Goal: Information Seeking & Learning: Learn about a topic

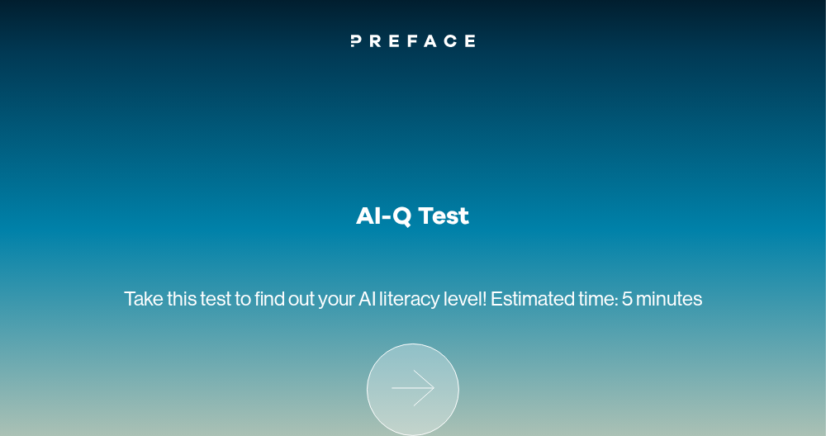
click at [417, 393] on icon at bounding box center [412, 389] width 91 height 91
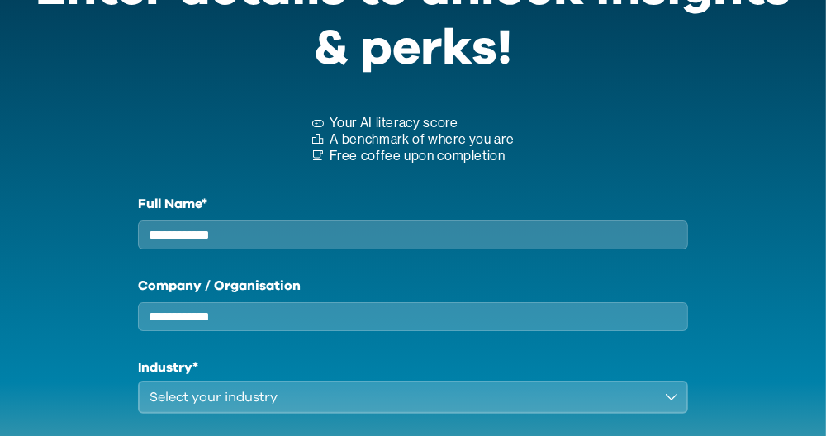
scroll to position [82, 0]
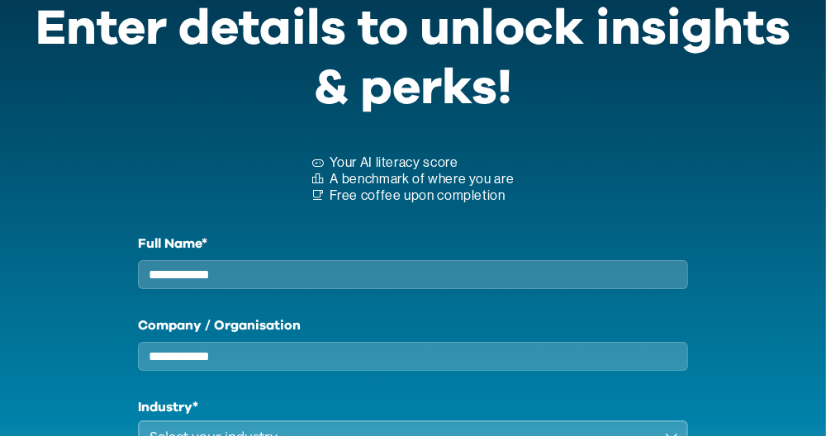
click at [353, 272] on input "Full Name*" at bounding box center [413, 274] width 550 height 29
type input "*"
type input "**********"
drag, startPoint x: 270, startPoint y: 363, endPoint x: 282, endPoint y: 360, distance: 11.8
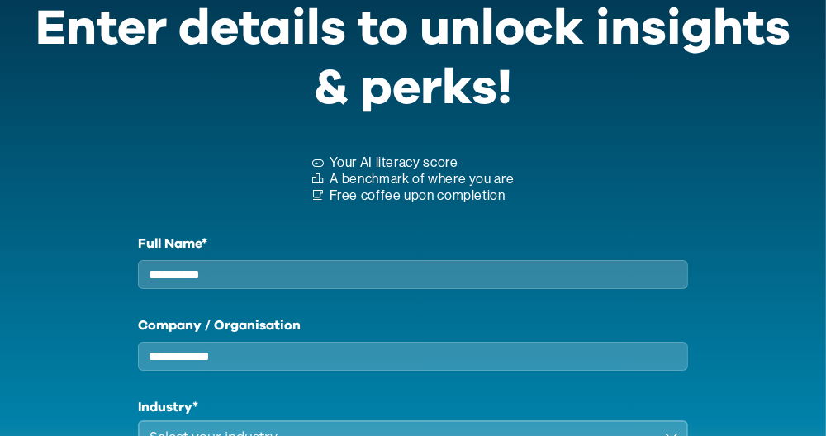
click at [270, 363] on input "Company / Organisation" at bounding box center [413, 356] width 550 height 29
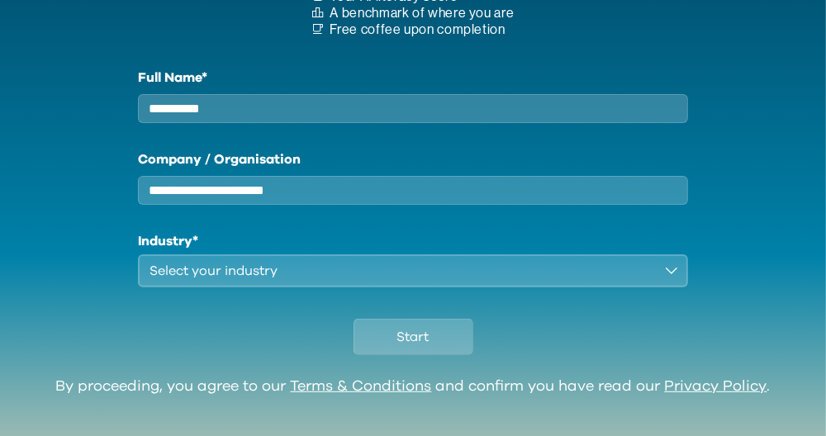
type input "**********"
click at [266, 280] on div "Select your industry" at bounding box center [401, 271] width 504 height 20
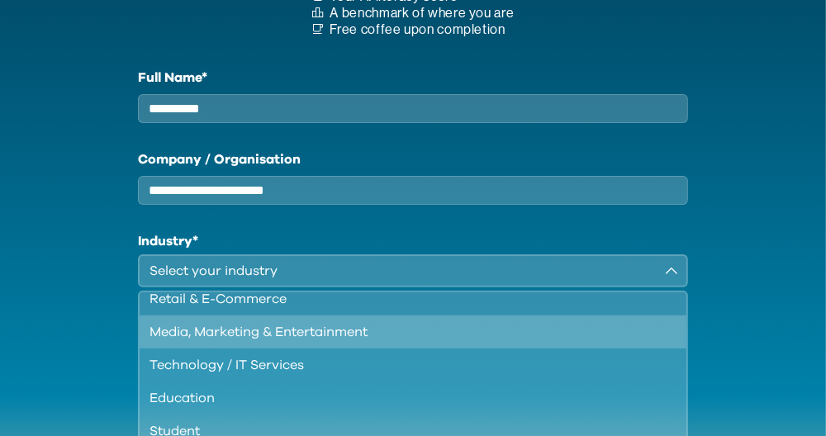
scroll to position [141, 0]
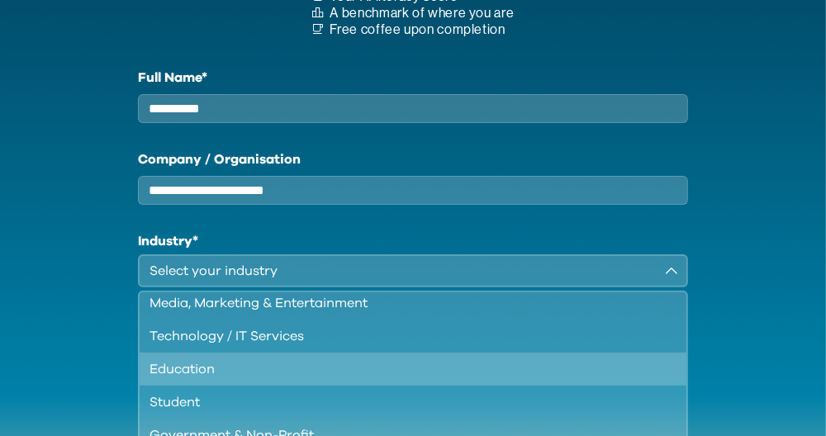
click at [204, 379] on div "Education" at bounding box center [402, 369] width 507 height 20
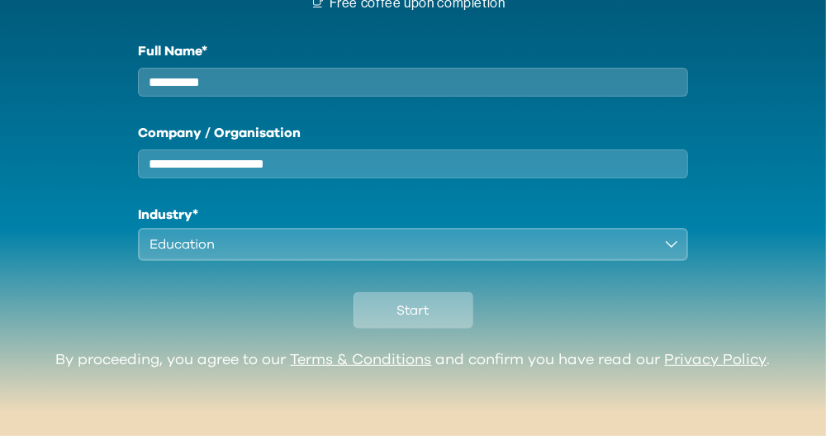
scroll to position [287, 0]
click at [413, 309] on span "Start" at bounding box center [413, 311] width 32 height 20
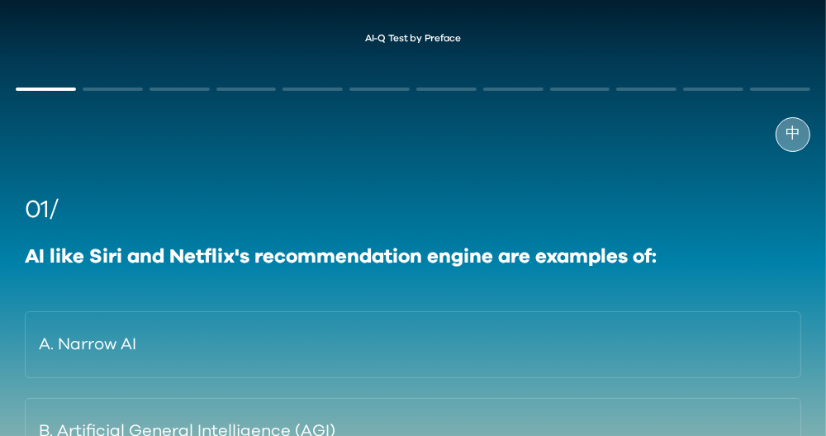
click at [799, 134] on span "中" at bounding box center [792, 134] width 15 height 22
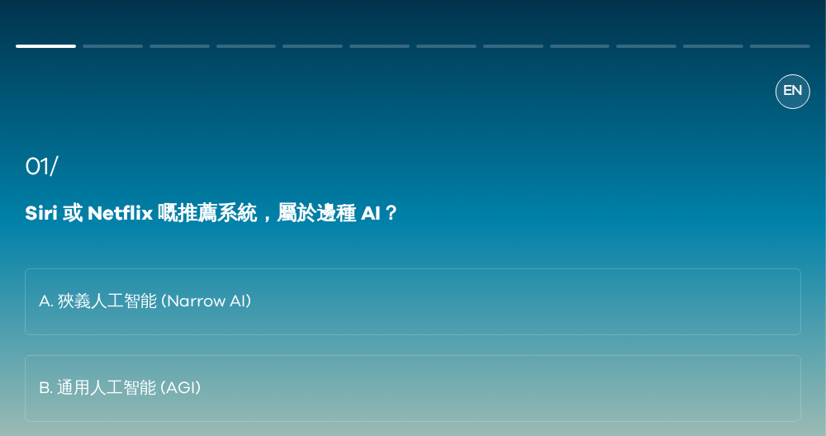
scroll to position [82, 0]
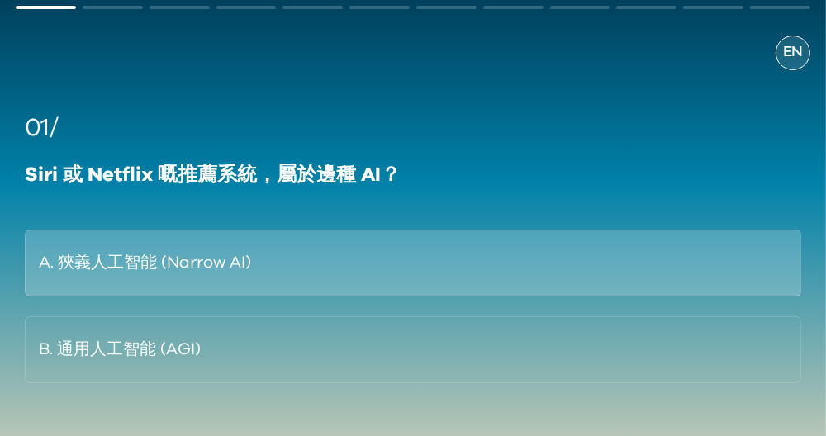
click at [192, 268] on button "A. 狹義人工智能 (Narrow AI)" at bounding box center [413, 263] width 776 height 67
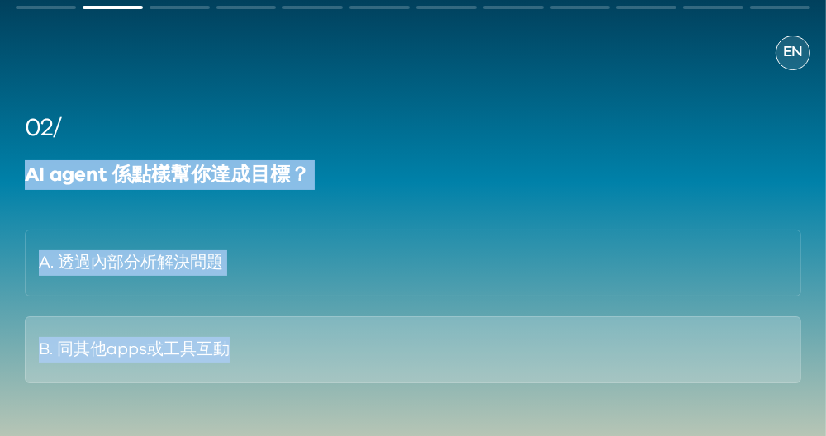
drag, startPoint x: 24, startPoint y: 172, endPoint x: 292, endPoint y: 373, distance: 335.0
click at [292, 373] on div "02/ AI agent 係點樣幫你達成目標？ A. 透過內部分析解決問題 B. 同其他apps或工具互動" at bounding box center [413, 246] width 794 height 273
copy div "AI agent 係點樣幫你達成目標？ A. 透過內部分析解決問題 B. 同其他apps或工具互動"
click at [86, 337] on button "B. 同其他apps或工具互動" at bounding box center [413, 349] width 776 height 67
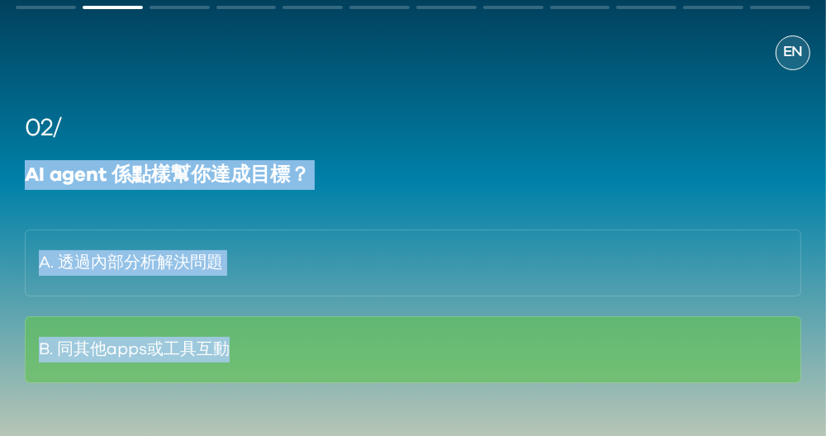
scroll to position [164, 0]
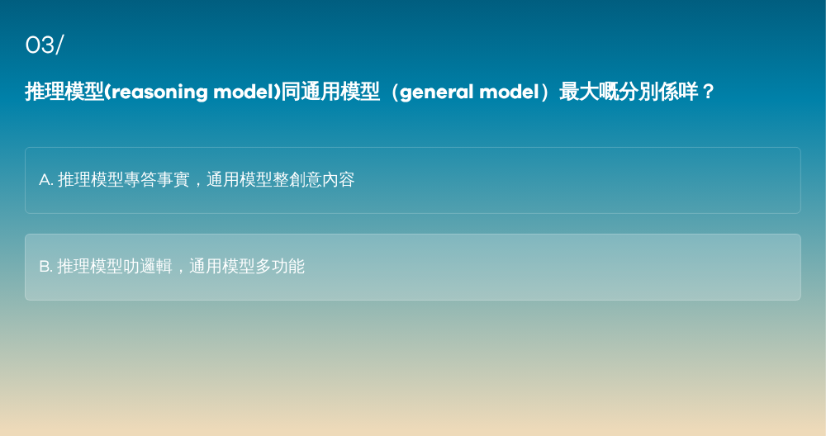
click at [286, 282] on button "B. 推理模型叻邏輯，通用模型多功能" at bounding box center [413, 267] width 776 height 67
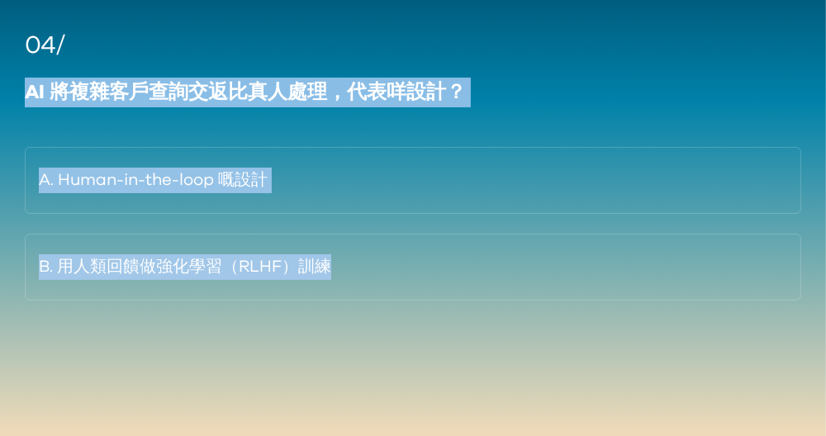
drag, startPoint x: 12, startPoint y: 93, endPoint x: 434, endPoint y: 334, distance: 484.9
click at [434, 334] on div "EN 04/ AI 將複雜客戶查詢交返比真人處理，代表咩設計？ A. Human-in-the-loop 嘅設計 B. 用人類回饋做強化學習（RLHF）訓練" at bounding box center [413, 174] width 826 height 554
copy div "AI 將複雜客戶查詢交返比真人處理，代表咩設計？ A. Human-in-the-loop 嘅設計 B. 用人類回饋做強化學習（RLHF）訓練"
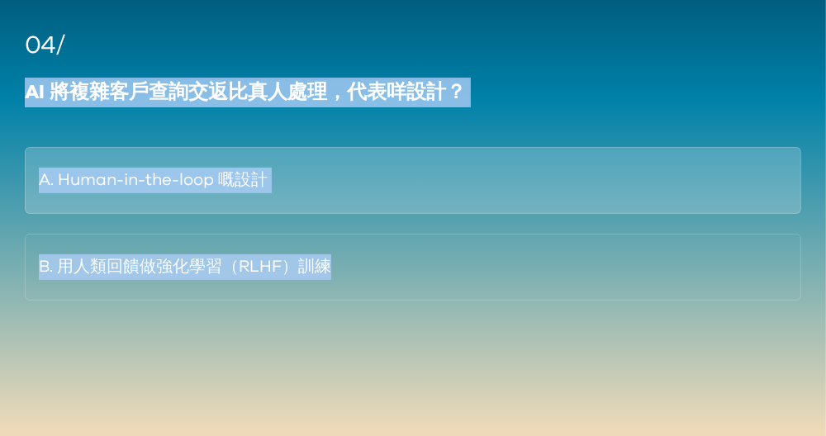
click at [159, 181] on button "A. Human-in-the-loop 嘅設計" at bounding box center [413, 180] width 776 height 67
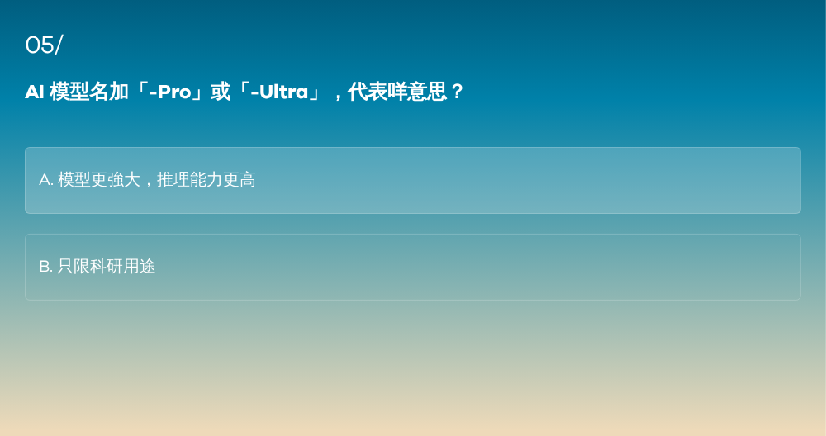
click at [194, 173] on button "A. 模型更強大，推理能力更高" at bounding box center [413, 180] width 776 height 67
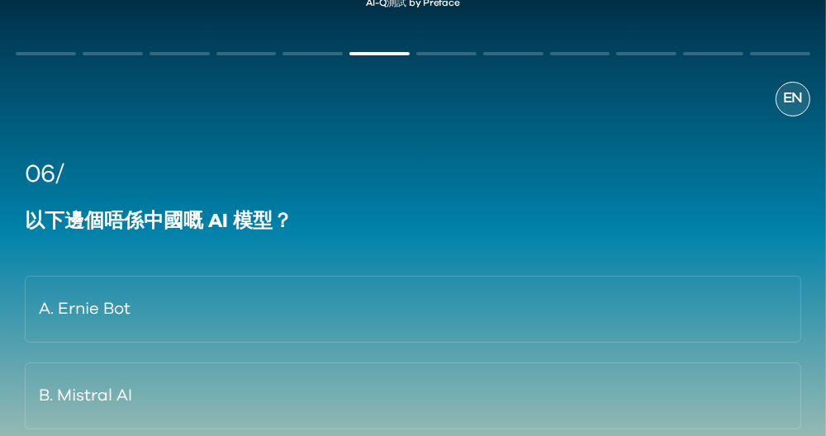
scroll to position [82, 0]
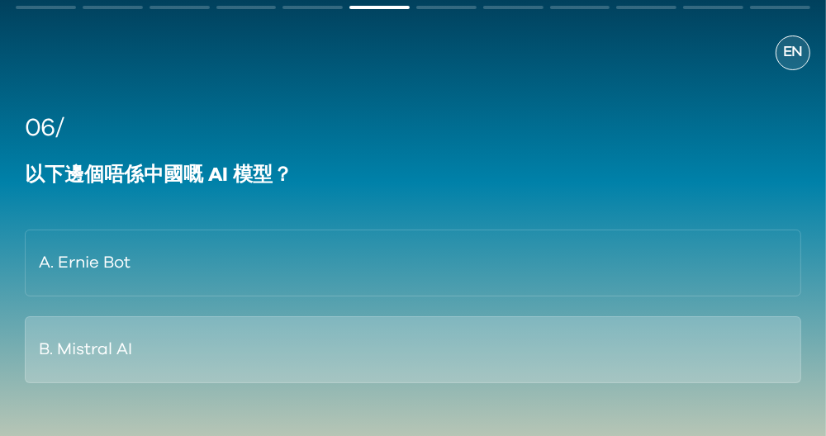
click at [97, 340] on button "B. Mistral AI" at bounding box center [413, 349] width 776 height 67
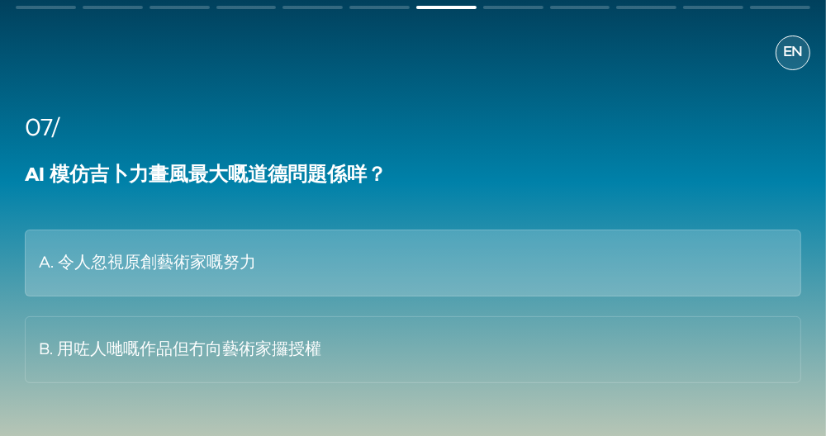
click at [196, 269] on button "A. 令人忽視原創藝術家嘅努力" at bounding box center [413, 263] width 776 height 67
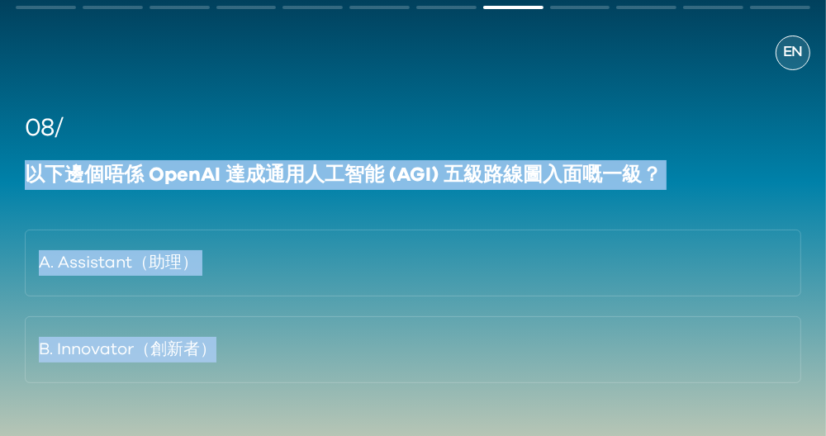
drag, startPoint x: 225, startPoint y: 402, endPoint x: 0, endPoint y: 167, distance: 325.9
click at [0, 167] on html "AI-Q測試 by Preface EN 08/ 以下邊個唔係 OpenAI 達成通用人工智能 (AGI) 五級路線圖入面嘅一級？ A. Assistant（…" at bounding box center [413, 225] width 826 height 615
copy div "以下邊個唔係 OpenAI 達成通用人工智能 (AGI) 五級路線圖入面嘅一級？ A. Assistant（助理） B. Innovator（創新者）"
click at [363, 409] on div "08/ 以下邊個唔係 OpenAI 達成通用人工智能 (AGI) 五級路線圖入面嘅一級？ A. Assistant（助理） B. Innovator（創新者）" at bounding box center [413, 256] width 794 height 372
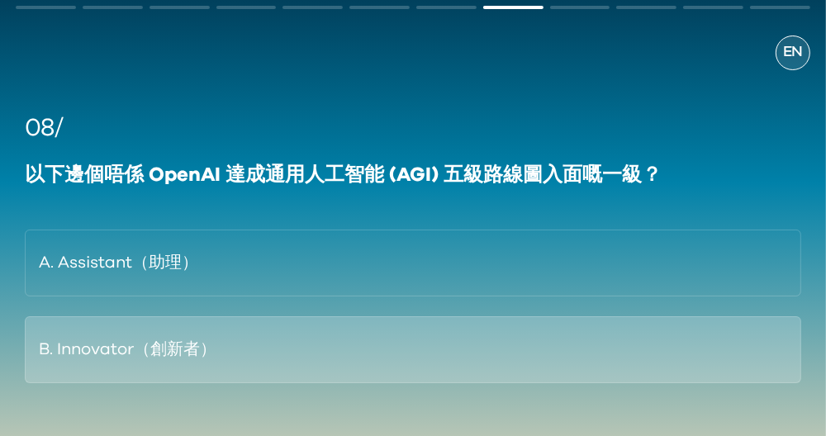
click at [187, 359] on button "B. Innovator（創新者）" at bounding box center [413, 349] width 776 height 67
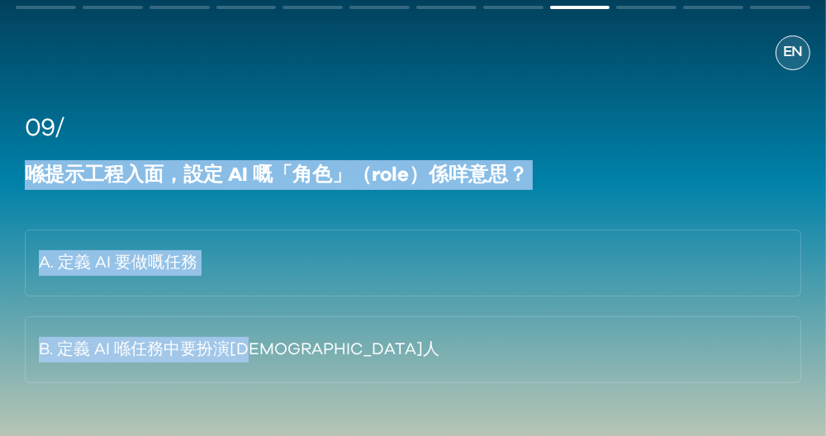
drag, startPoint x: 65, startPoint y: 195, endPoint x: 351, endPoint y: 406, distance: 355.4
click at [351, 406] on div "09/ 喺提示工程入面，設定 AI 嘅「角色」（role）係咩意思？ A. 定義 AI 要做嘅任務 B. 定義 AI 喺任務中要扮演咩人" at bounding box center [413, 256] width 794 height 372
copy div "喺提示工程入面，設定 AI 嘅「角色」（role）係咩意思？ A. 定義 AI 要做嘅任務 B. 定義 AI 喺任務中要扮演咩人"
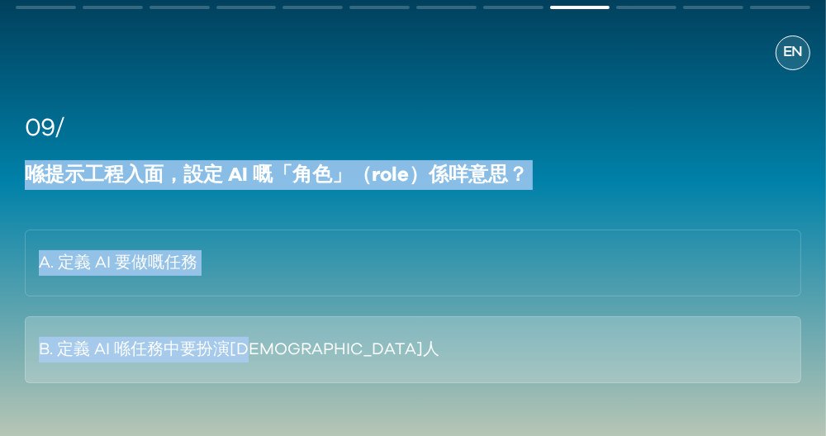
click at [380, 352] on button "B. 定義 AI 喺任務中要扮演咩人" at bounding box center [413, 349] width 776 height 67
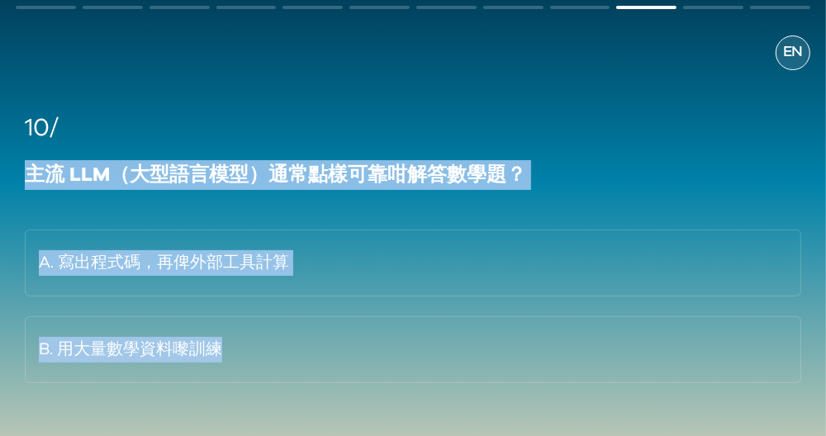
drag, startPoint x: 21, startPoint y: 173, endPoint x: 312, endPoint y: 386, distance: 361.6
click at [312, 386] on div "10/ 主流 LLM（大型語言模型）通常點樣可靠咁解答數學題？ A. 寫出程式碼，再俾外部工具計算 B. 用大量數學資料嚟訓練" at bounding box center [413, 256] width 794 height 372
copy div "主流 LLM（大型語言模型）通常點樣可靠咁解答數學題？ A. 寫出程式碼，再俾外部工具計算 B. 用大量數學資料嚟訓練"
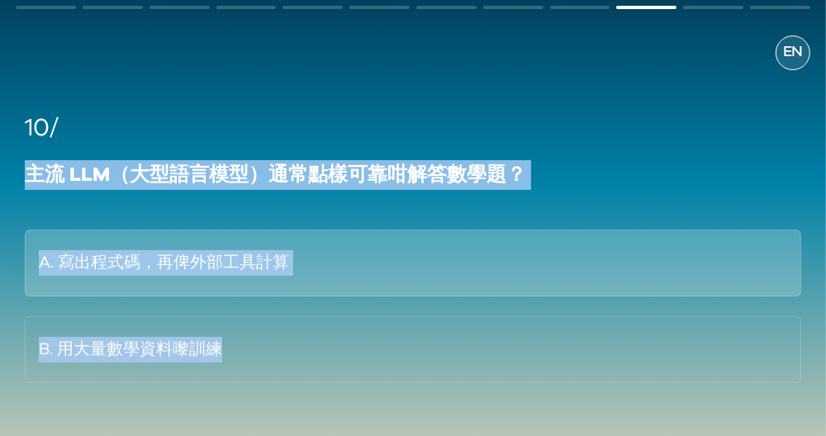
click at [211, 266] on button "A. 寫出程式碼，再俾外部工具計算" at bounding box center [413, 263] width 776 height 67
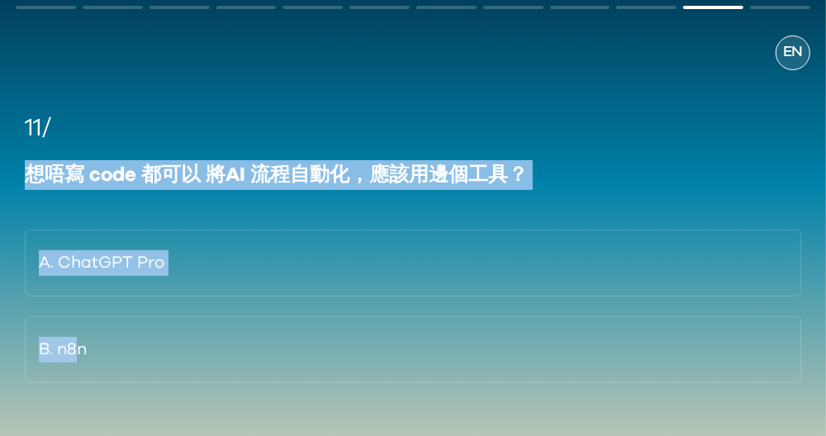
drag, startPoint x: 75, startPoint y: 405, endPoint x: 8, endPoint y: 166, distance: 248.7
click at [8, 166] on div "EN 11/ 想唔寫 code 都可以 將AI 流程自動化，應該用邊個工具？ A. ChatGPT Pro B. n8n" at bounding box center [413, 256] width 826 height 554
click at [24, 176] on div "11/ 想唔寫 code 都可以 將AI 流程自動化，應該用邊個工具？ A. ChatGPT Pro B. n8n" at bounding box center [413, 246] width 794 height 273
drag, startPoint x: 29, startPoint y: 175, endPoint x: 186, endPoint y: 415, distance: 287.0
click at [186, 415] on div "11/ 想唔寫 code 都可以 將AI 流程自動化，應該用邊個工具？ A. ChatGPT Pro B. n8n" at bounding box center [413, 256] width 794 height 372
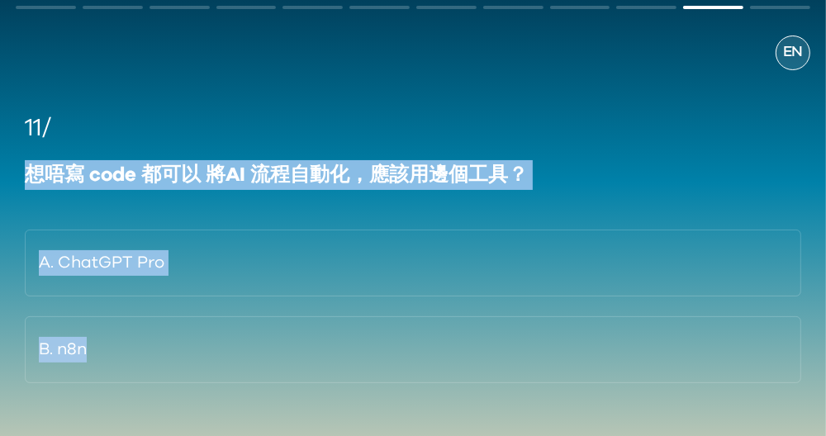
copy div "想唔寫 code 都可以 將AI 流程自動化，應該用邊個工具？ A. ChatGPT Pro B. n8n"
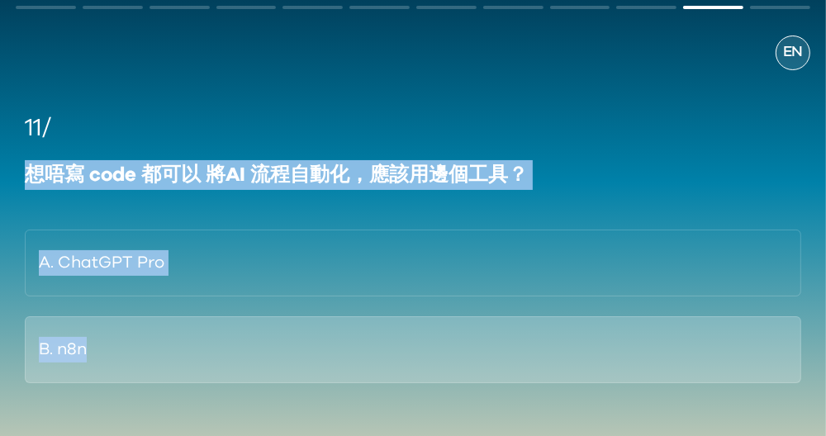
click at [65, 352] on button "B. n8n" at bounding box center [413, 349] width 776 height 67
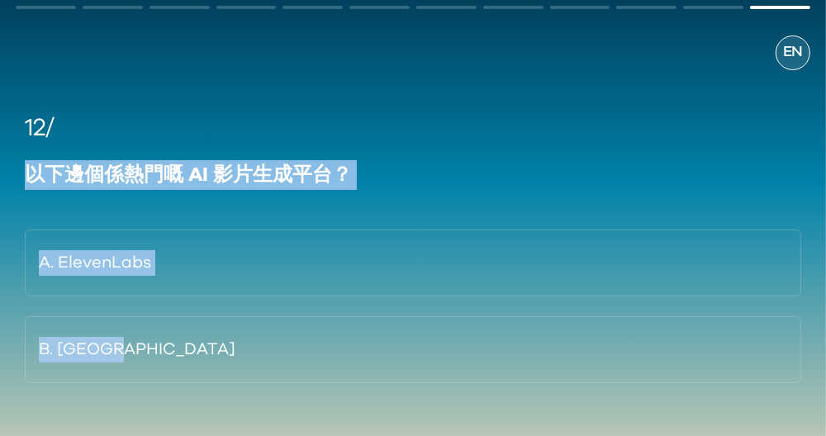
drag, startPoint x: 147, startPoint y: 403, endPoint x: 25, endPoint y: 185, distance: 249.9
click at [25, 185] on div "12/ 以下邊個係熱門嘅 AI 影片生成平台？ A. ElevenLabs B. Runway" at bounding box center [413, 256] width 794 height 372
copy div "以下邊個係熱門嘅 AI 影片生成平台？ A. ElevenLabs B. Runway"
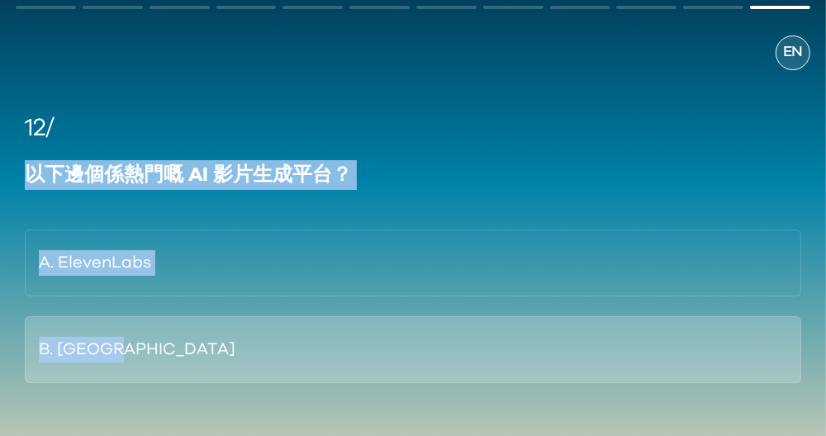
click at [106, 353] on button "B. Runway" at bounding box center [413, 349] width 776 height 67
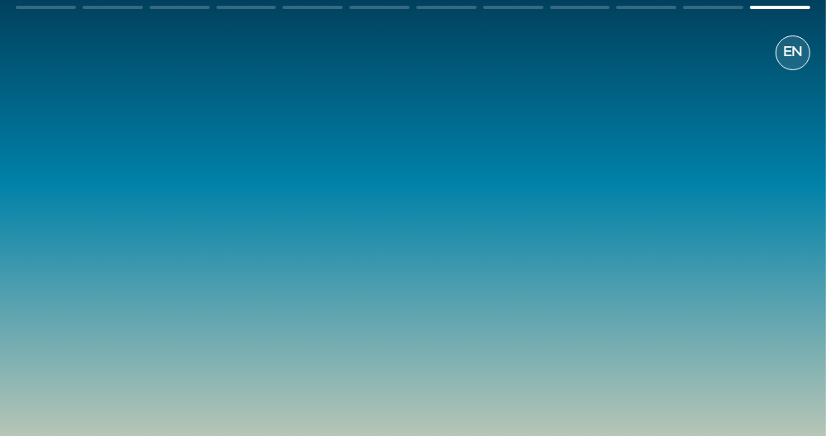
scroll to position [60, 0]
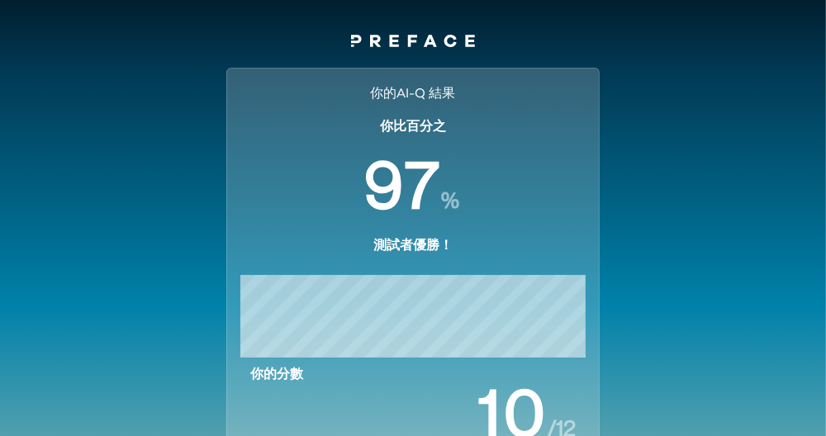
click at [755, 346] on div "你的AI-Q 結果 你比百分之 % 測試者優勝！ 你的分數 / 12 解鎖詳細分析（送免費 ☕️!） 開始學習 分享你的成績 你的AI-Q 結果 你比百分之 …" at bounding box center [413, 382] width 826 height 659
